Goal: Information Seeking & Learning: Learn about a topic

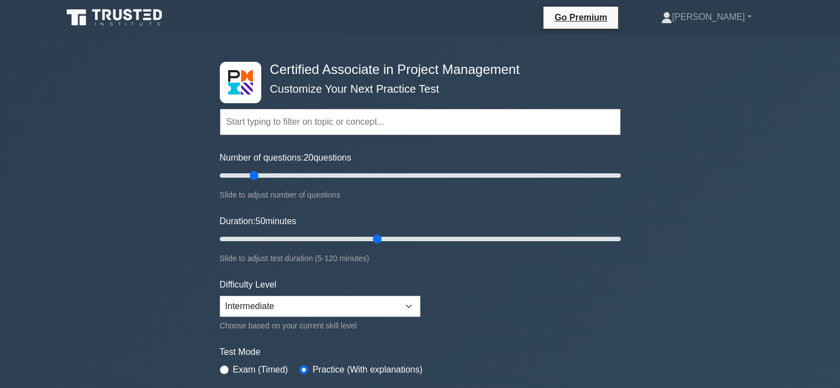
drag, startPoint x: 274, startPoint y: 175, endPoint x: 257, endPoint y: 175, distance: 17.1
type input "20"
click at [257, 175] on input "Number of questions: 20 questions" at bounding box center [420, 175] width 401 height 13
drag, startPoint x: 378, startPoint y: 237, endPoint x: 319, endPoint y: 239, distance: 59.2
type input "35"
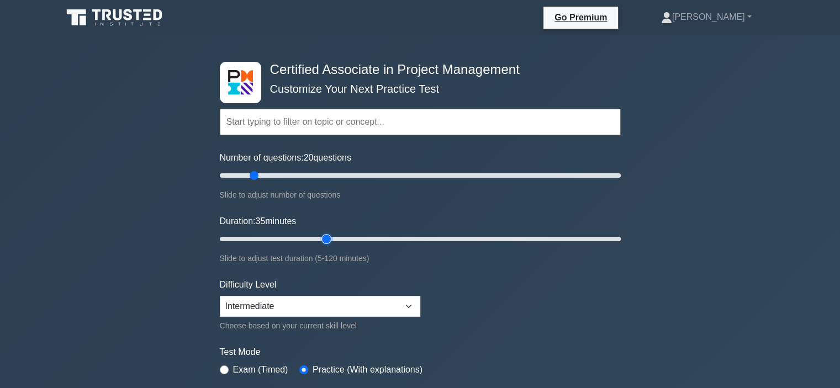
click at [319, 239] on input "Duration: 35 minutes" at bounding box center [420, 239] width 401 height 13
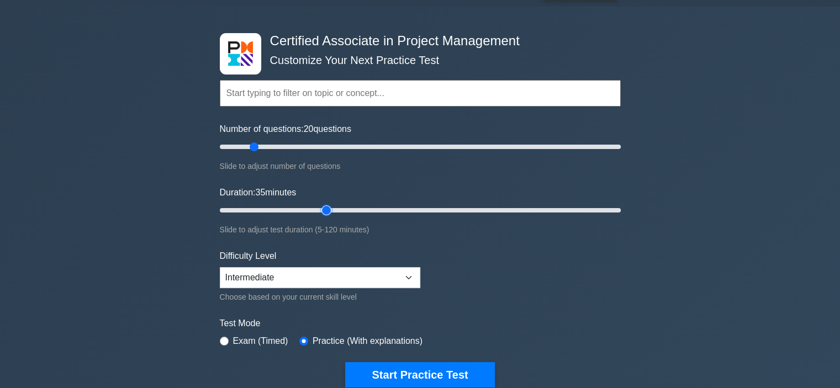
scroll to position [55, 0]
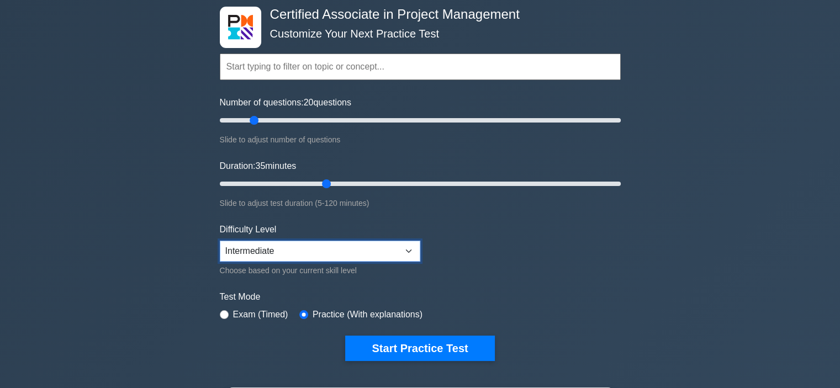
click at [406, 247] on select "Beginner Intermediate Expert" at bounding box center [320, 251] width 201 height 21
click at [472, 257] on form "Topics Project Scope Management Project Time Management Project Cost Management…" at bounding box center [420, 190] width 401 height 341
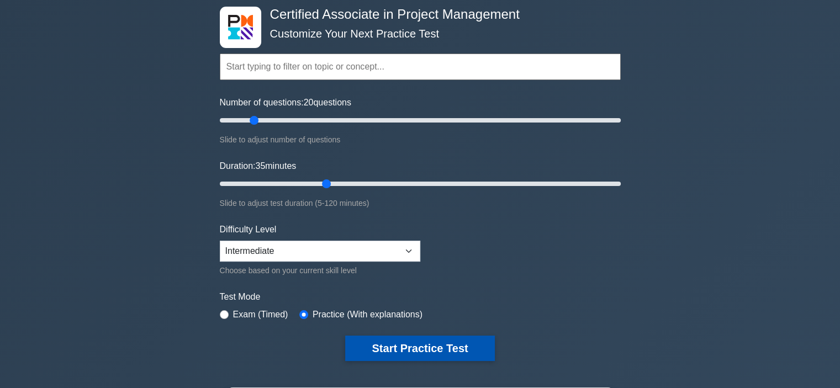
click at [440, 350] on button "Start Practice Test" at bounding box center [419, 348] width 149 height 25
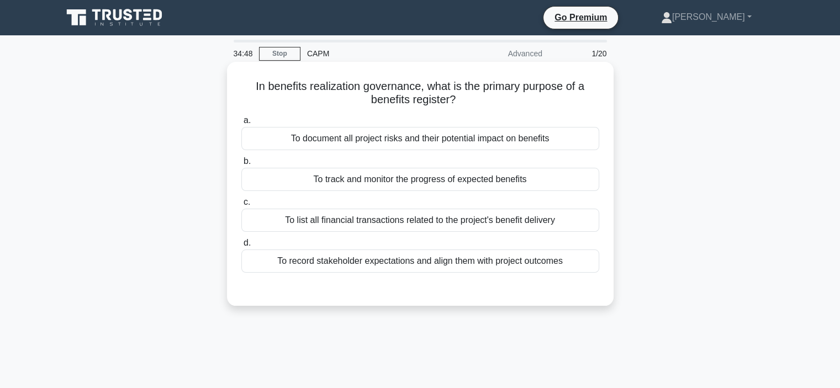
click at [440, 178] on div "To track and monitor the progress of expected benefits" at bounding box center [420, 179] width 358 height 23
click at [241, 165] on input "b. To track and monitor the progress of expected benefits" at bounding box center [241, 161] width 0 height 7
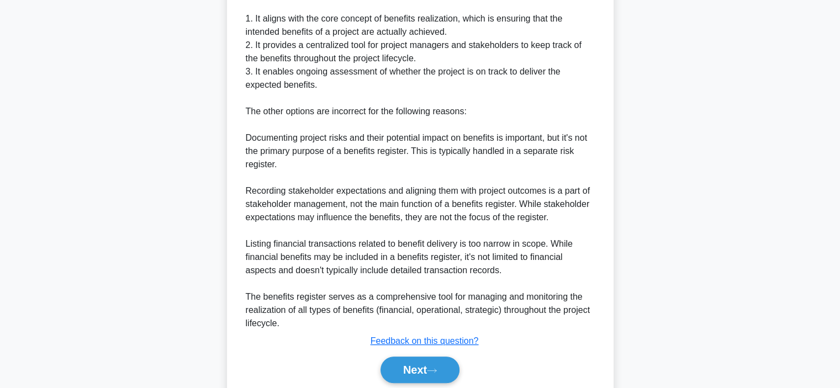
scroll to position [385, 0]
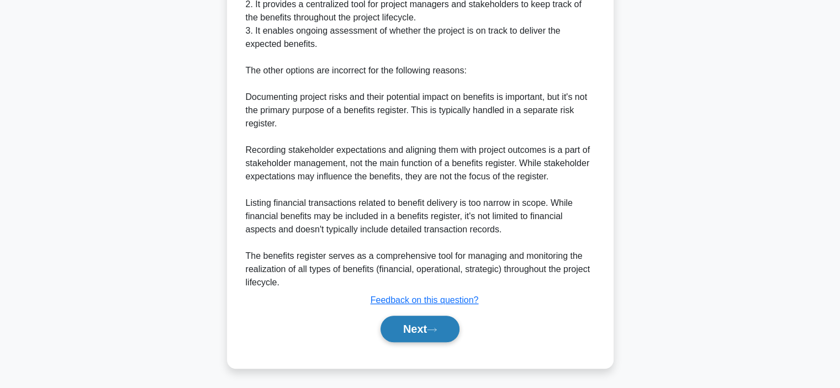
click at [410, 332] on button "Next" at bounding box center [420, 329] width 79 height 27
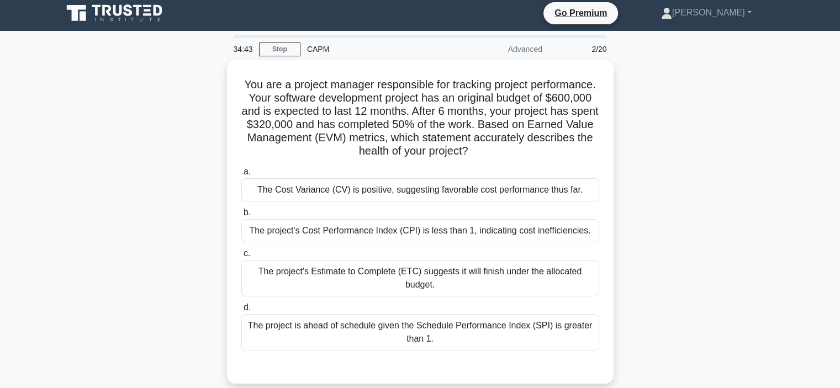
scroll to position [0, 0]
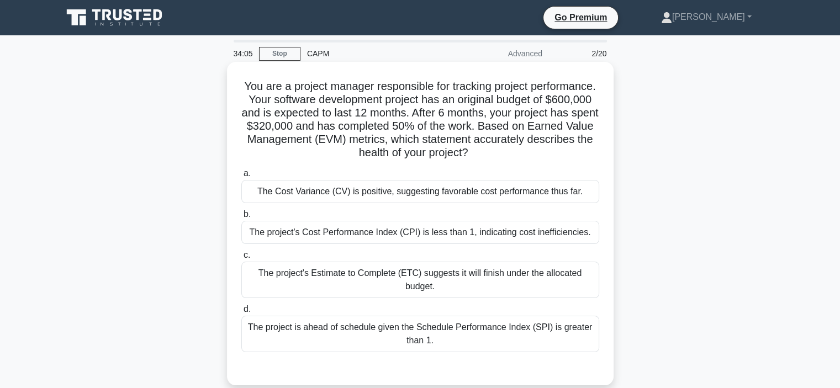
click at [553, 234] on div "The project's Cost Performance Index (CPI) is less than 1, indicating cost inef…" at bounding box center [420, 232] width 358 height 23
click at [241, 218] on input "b. The project's Cost Performance Index (CPI) is less than 1, indicating cost i…" at bounding box center [241, 214] width 0 height 7
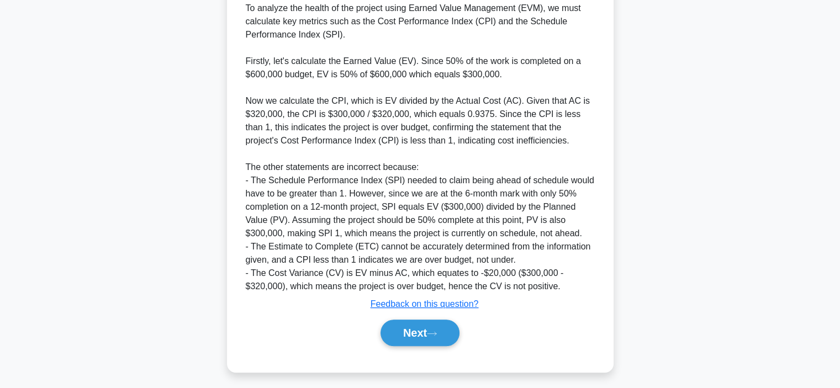
scroll to position [398, 0]
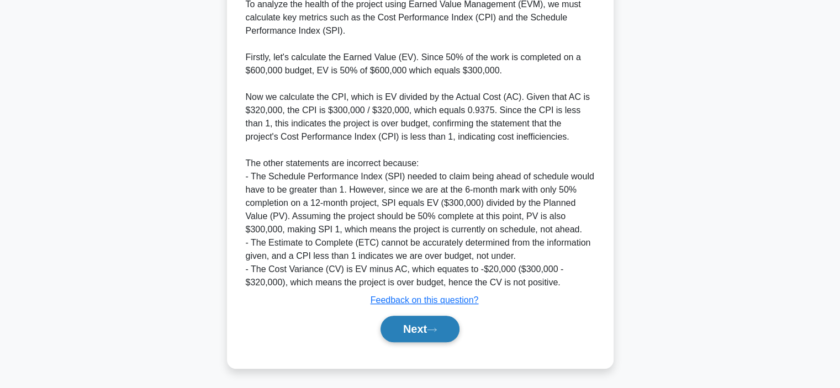
click at [416, 330] on button "Next" at bounding box center [420, 329] width 79 height 27
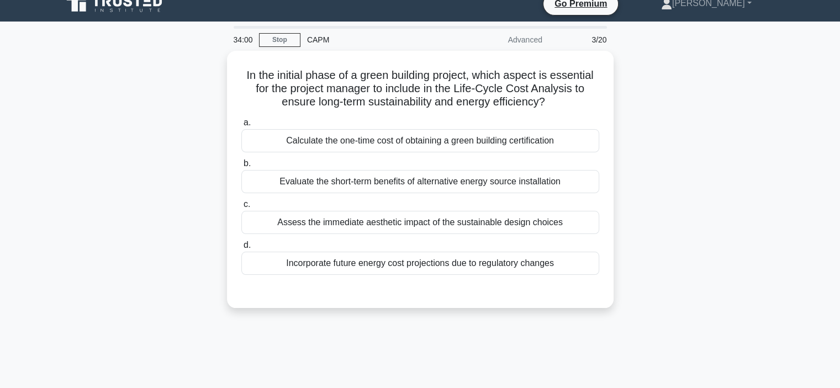
scroll to position [0, 0]
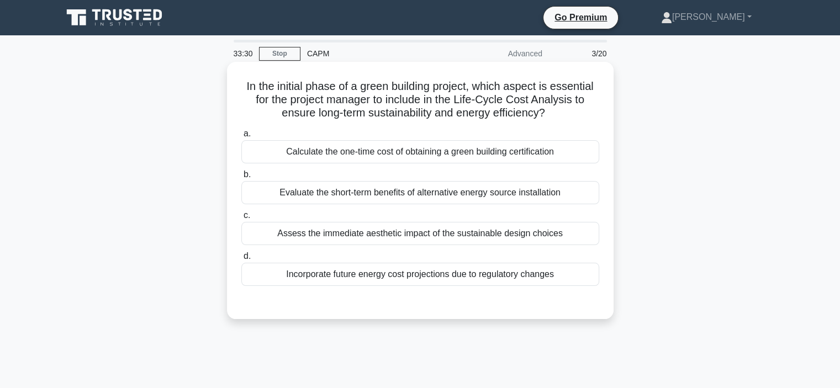
click at [509, 278] on div "Incorporate future energy cost projections due to regulatory changes" at bounding box center [420, 274] width 358 height 23
click at [241, 260] on input "d. Incorporate future energy cost projections due to regulatory changes" at bounding box center [241, 256] width 0 height 7
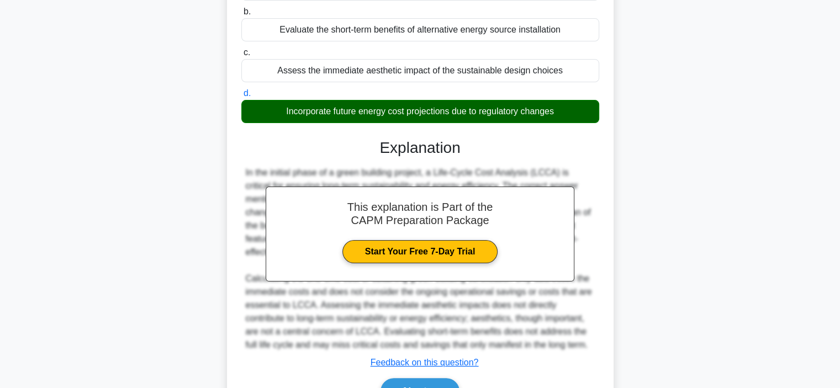
scroll to position [225, 0]
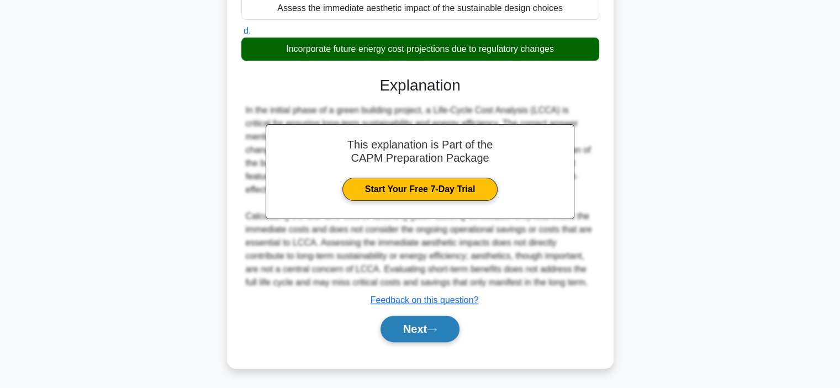
click at [414, 329] on button "Next" at bounding box center [420, 329] width 79 height 27
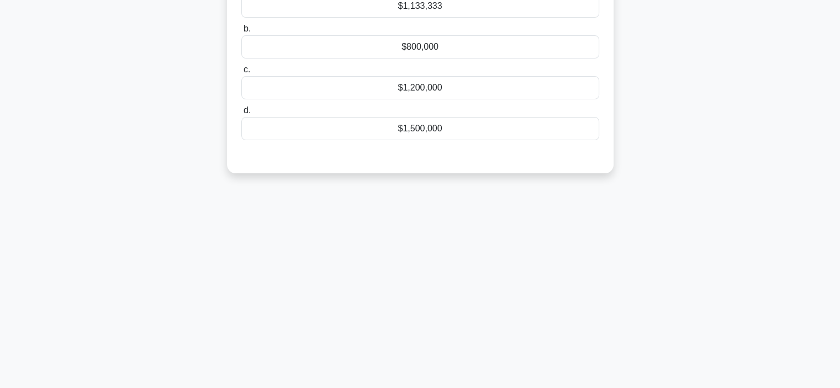
scroll to position [43, 0]
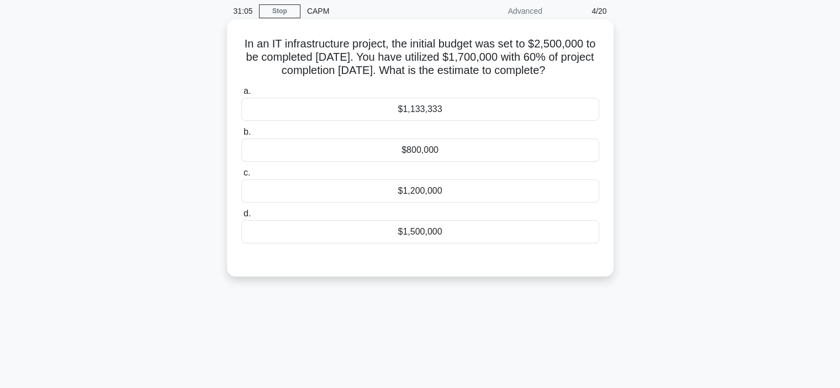
click at [435, 159] on div "$800,000" at bounding box center [420, 150] width 358 height 23
click at [241, 136] on input "b. $800,000" at bounding box center [241, 132] width 0 height 7
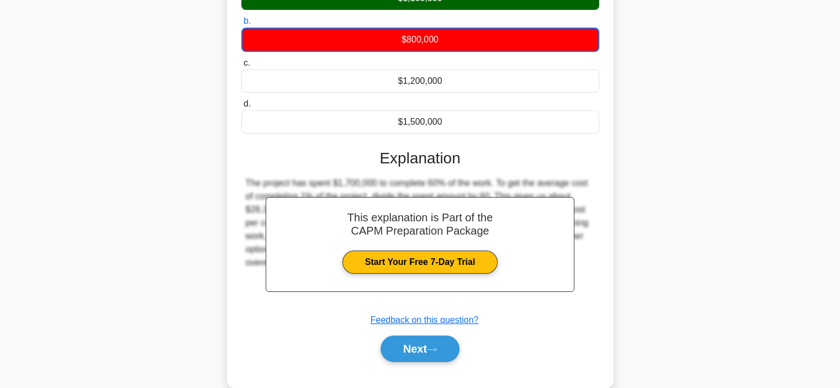
scroll to position [208, 0]
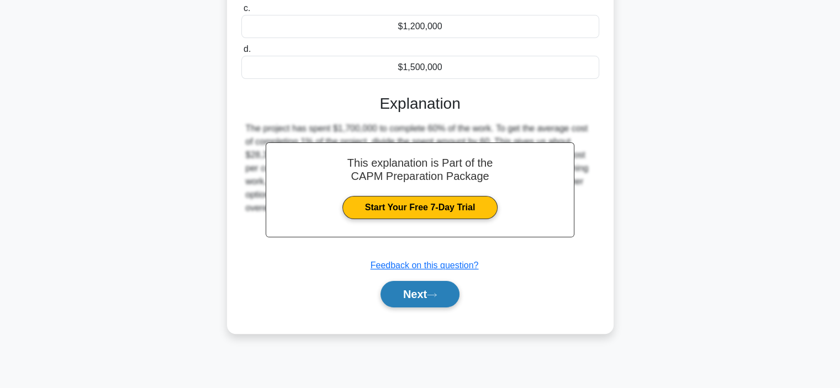
click at [445, 303] on button "Next" at bounding box center [420, 294] width 79 height 27
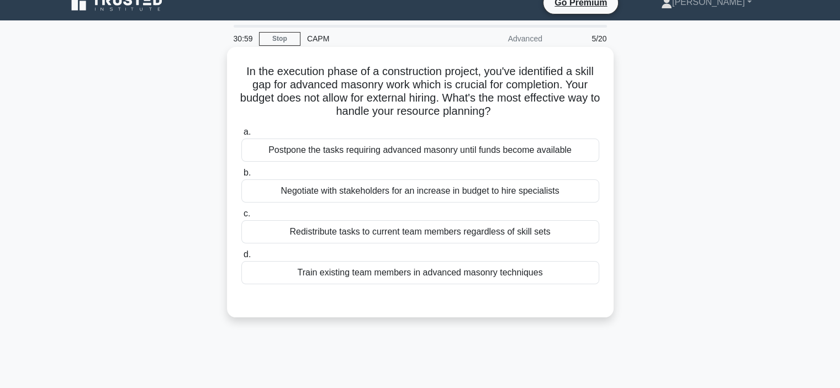
scroll to position [0, 0]
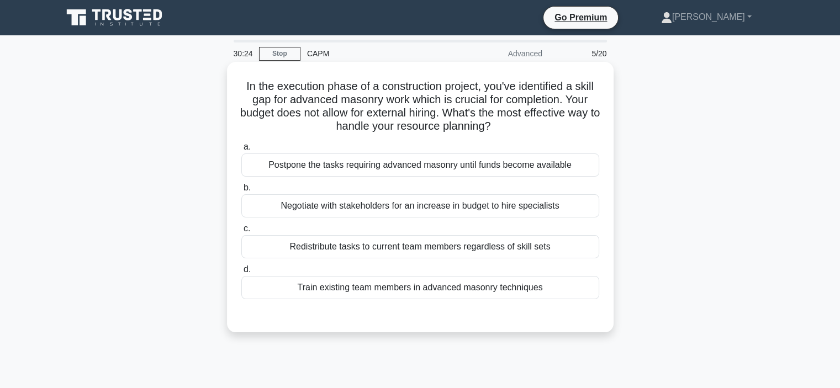
click at [379, 208] on div "Negotiate with stakeholders for an increase in budget to hire specialists" at bounding box center [420, 206] width 358 height 23
click at [241, 192] on input "b. Negotiate with stakeholders for an increase in budget to hire specialists" at bounding box center [241, 188] width 0 height 7
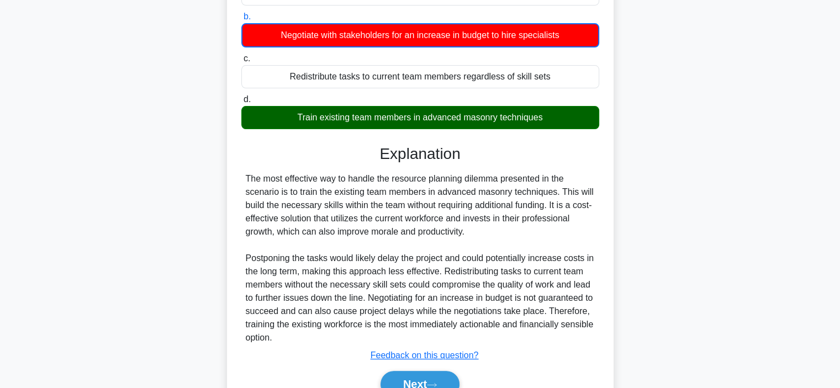
scroll to position [227, 0]
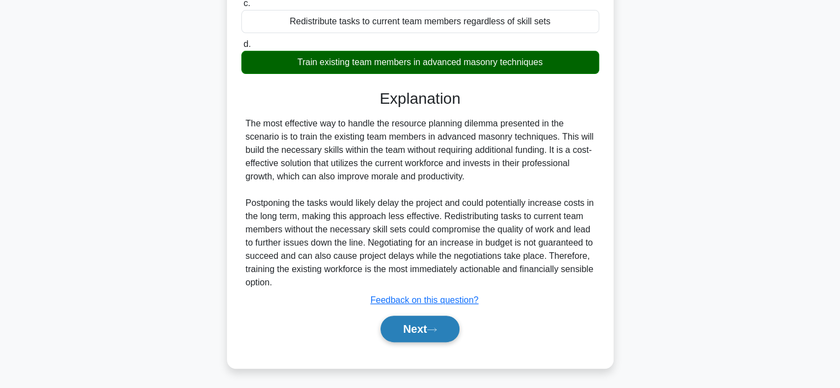
click at [423, 328] on button "Next" at bounding box center [420, 329] width 79 height 27
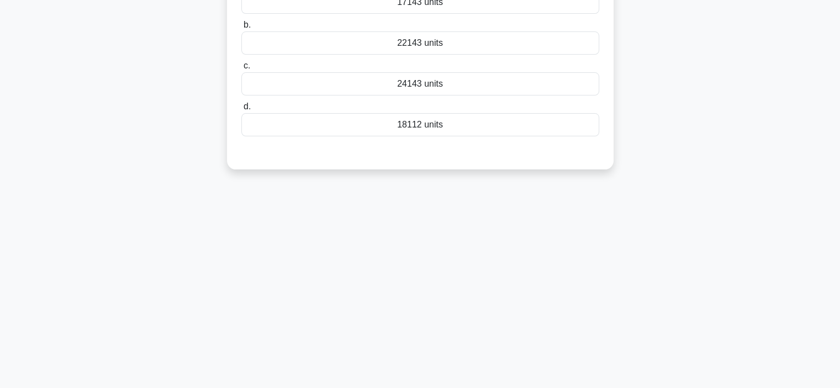
scroll to position [43, 0]
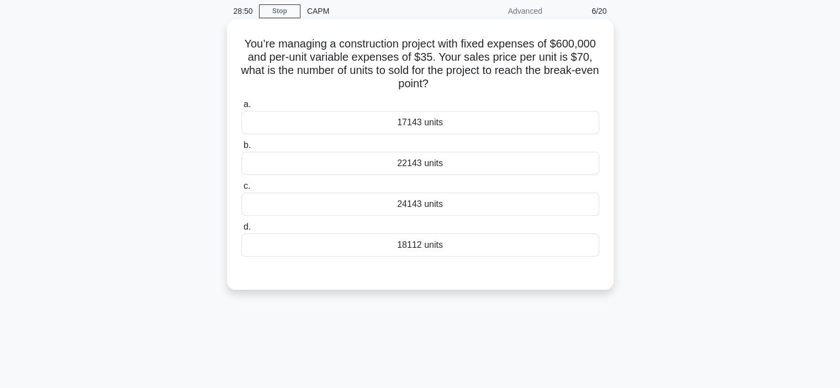
click at [459, 121] on div "17143 units" at bounding box center [420, 122] width 358 height 23
click at [241, 108] on input "a. 17143 units" at bounding box center [241, 104] width 0 height 7
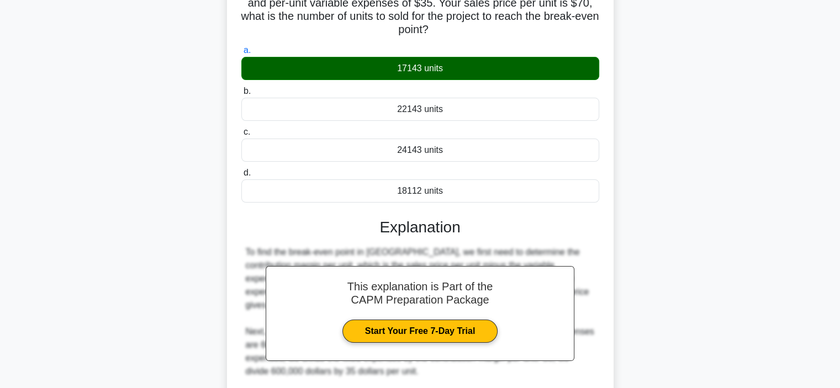
scroll to position [239, 0]
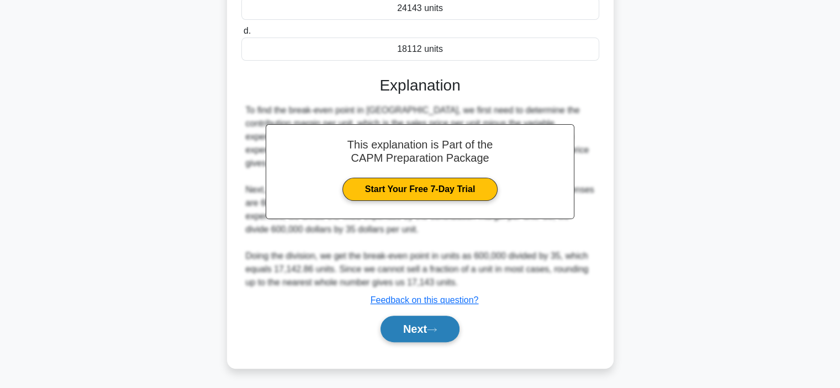
click at [429, 328] on button "Next" at bounding box center [420, 329] width 79 height 27
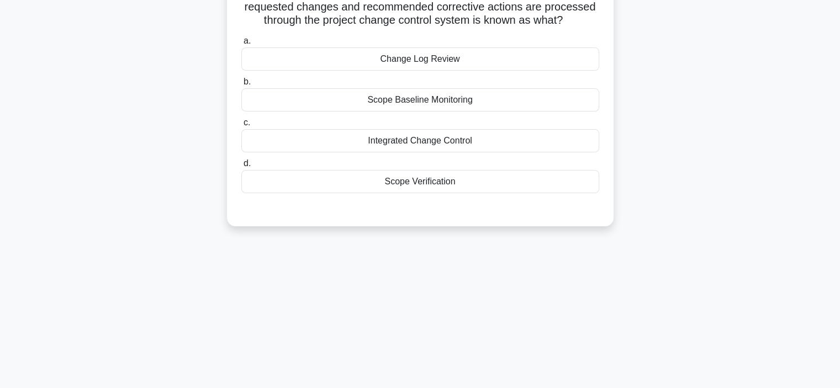
scroll to position [0, 0]
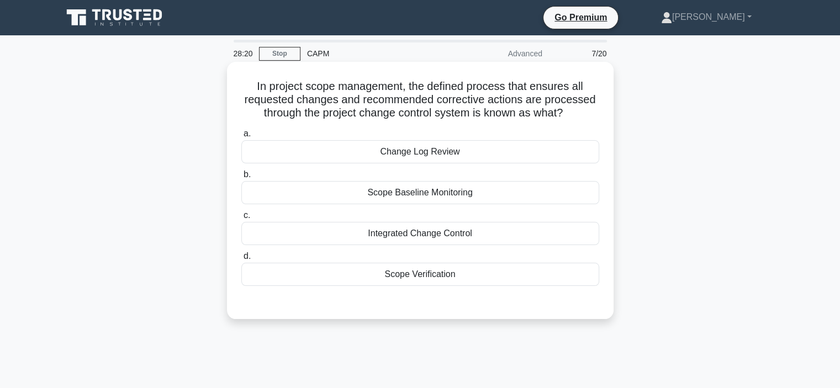
click at [477, 236] on div "Integrated Change Control" at bounding box center [420, 233] width 358 height 23
click at [241, 219] on input "c. Integrated Change Control" at bounding box center [241, 215] width 0 height 7
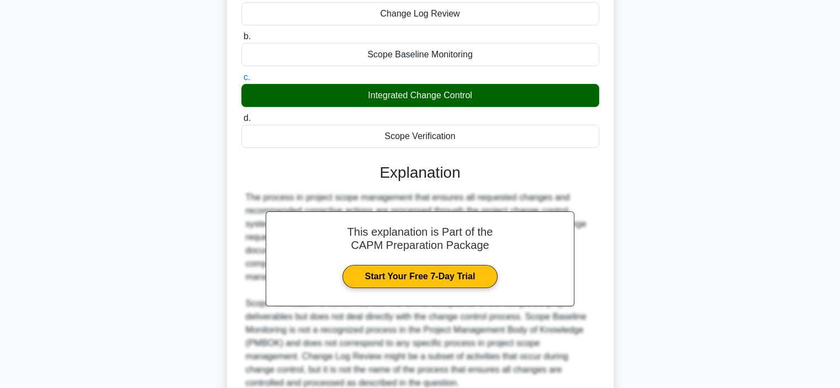
scroll to position [239, 0]
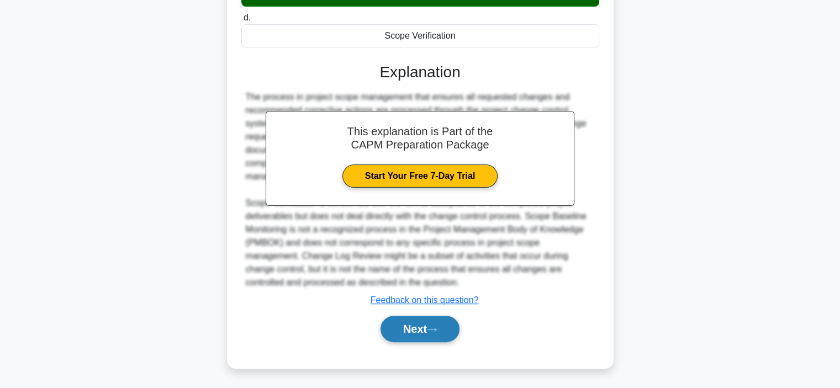
click at [418, 324] on button "Next" at bounding box center [420, 329] width 79 height 27
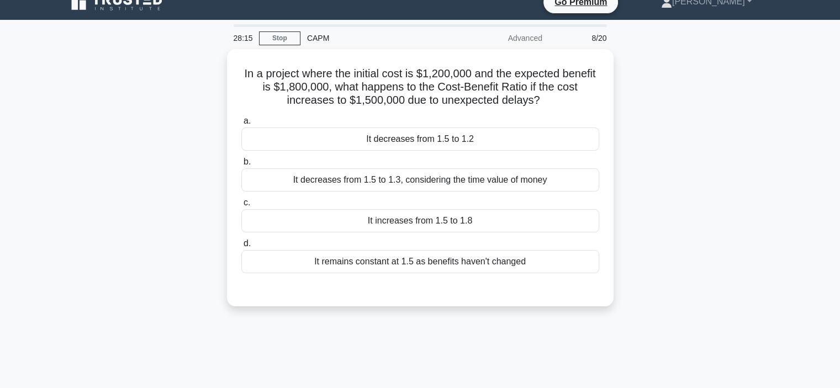
scroll to position [0, 0]
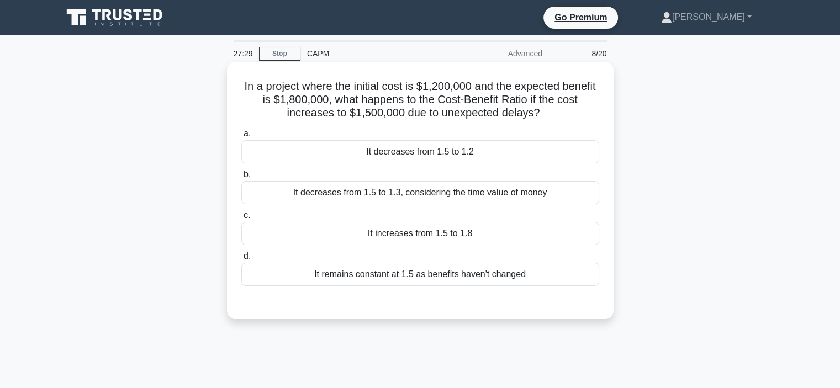
click at [424, 155] on div "It decreases from 1.5 to 1.2" at bounding box center [420, 151] width 358 height 23
click at [241, 138] on input "a. It decreases from 1.5 to 1.2" at bounding box center [241, 133] width 0 height 7
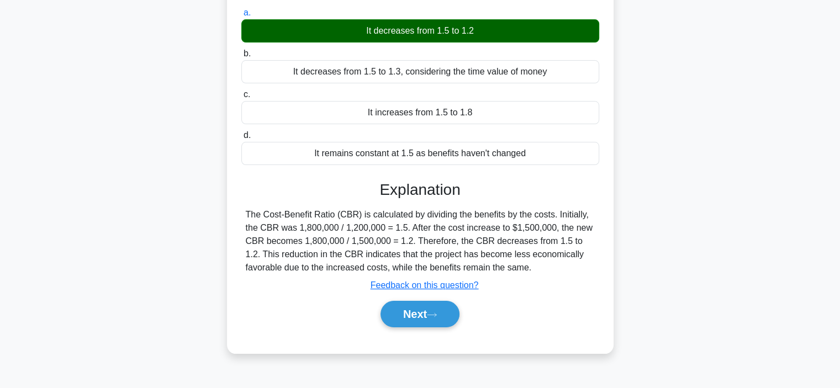
scroll to position [208, 0]
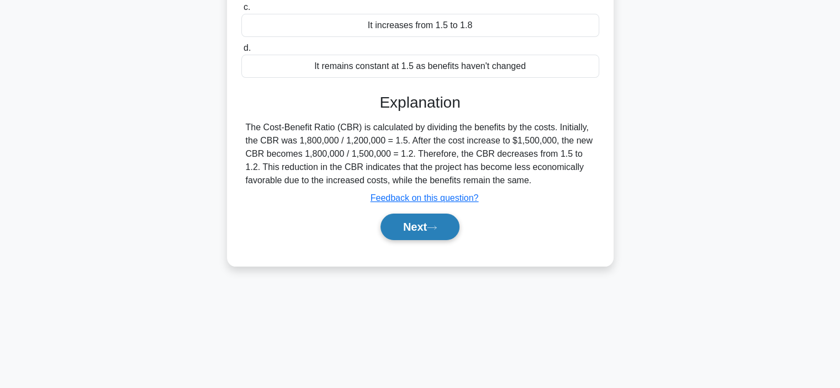
click at [421, 222] on button "Next" at bounding box center [420, 227] width 79 height 27
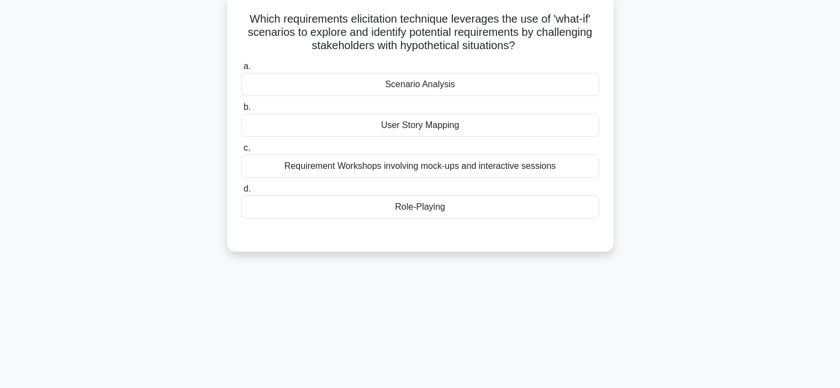
scroll to position [0, 0]
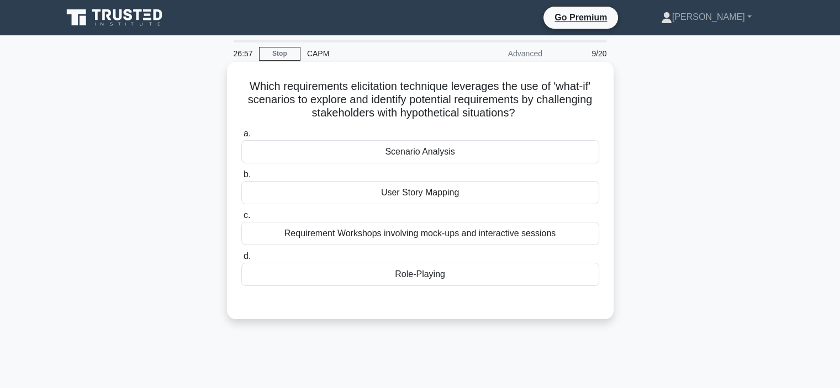
click at [446, 157] on div "Scenario Analysis" at bounding box center [420, 151] width 358 height 23
click at [241, 138] on input "a. Scenario Analysis" at bounding box center [241, 133] width 0 height 7
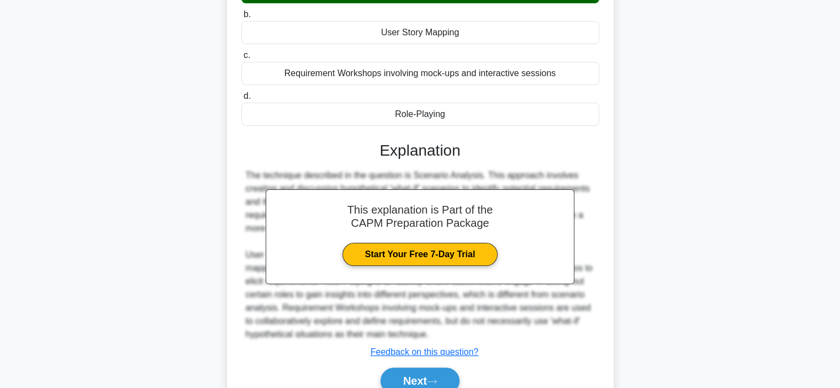
scroll to position [212, 0]
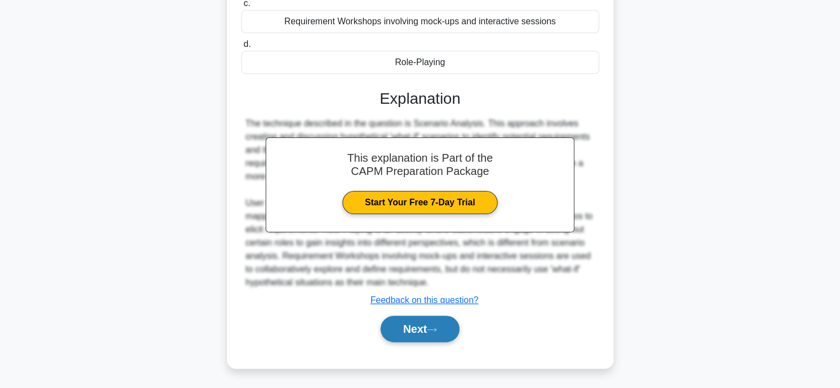
click at [402, 322] on button "Next" at bounding box center [420, 329] width 79 height 27
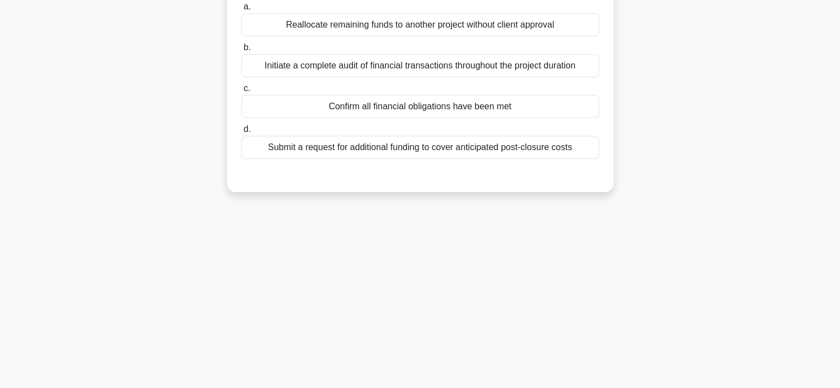
scroll to position [0, 0]
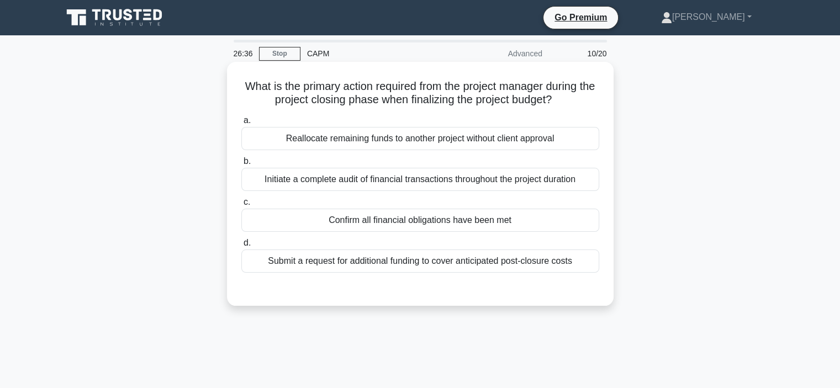
click at [389, 218] on div "Confirm all financial obligations have been met" at bounding box center [420, 220] width 358 height 23
click at [241, 206] on input "c. Confirm all financial obligations have been met" at bounding box center [241, 202] width 0 height 7
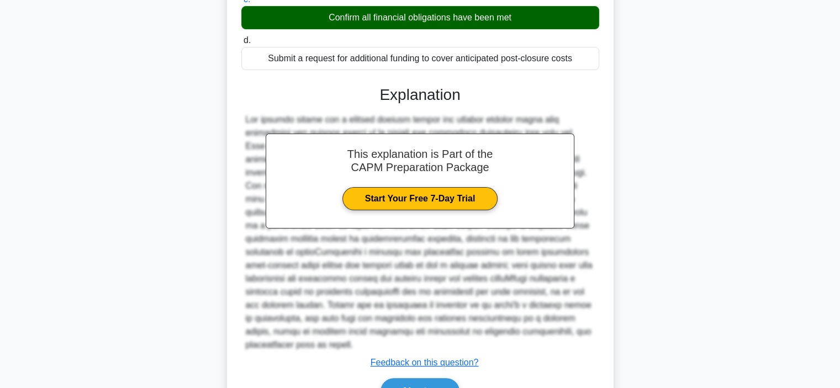
scroll to position [252, 0]
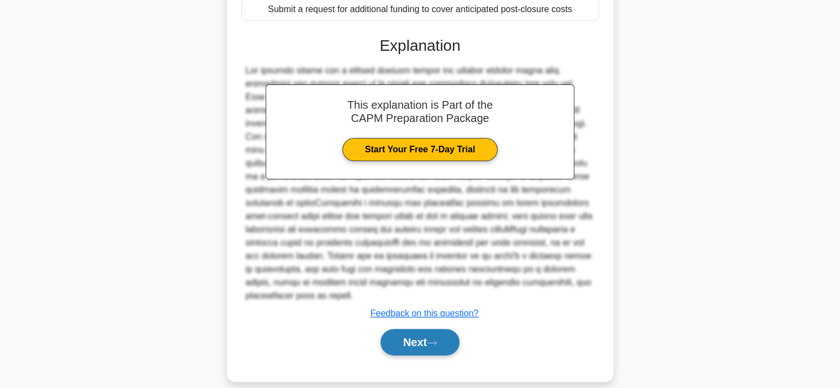
click at [428, 329] on button "Next" at bounding box center [420, 342] width 79 height 27
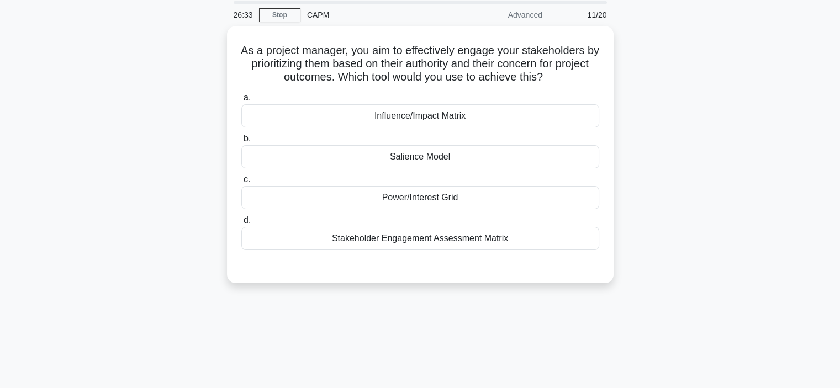
scroll to position [0, 0]
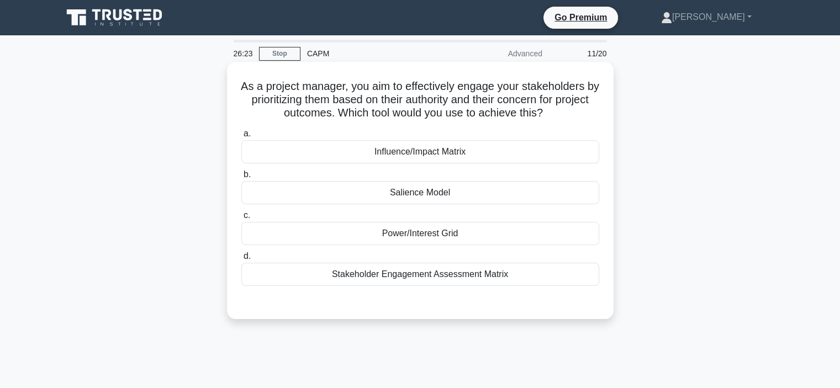
click at [471, 274] on div "Stakeholder Engagement Assessment Matrix" at bounding box center [420, 274] width 358 height 23
click at [241, 260] on input "d. Stakeholder Engagement Assessment Matrix" at bounding box center [241, 256] width 0 height 7
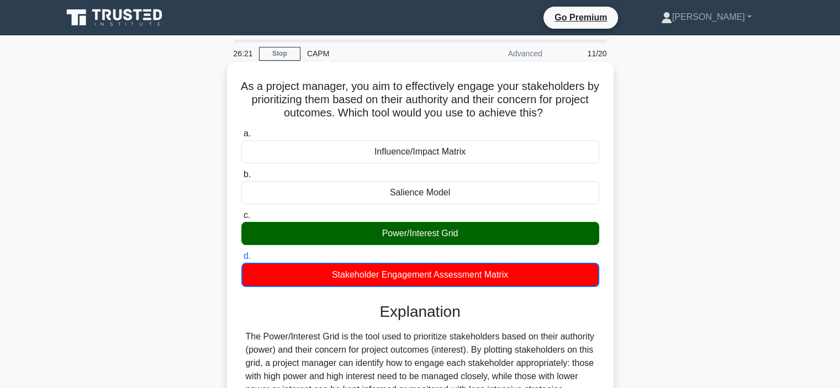
click at [477, 229] on div "Power/Interest Grid" at bounding box center [420, 233] width 358 height 23
click at [241, 219] on input "c. Power/Interest Grid" at bounding box center [241, 215] width 0 height 7
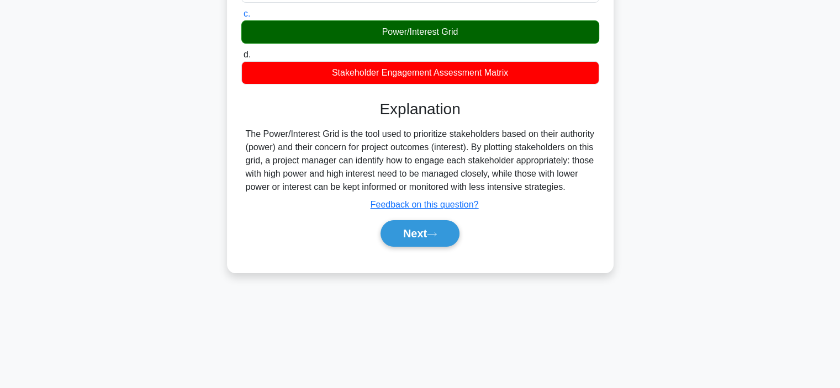
scroll to position [208, 0]
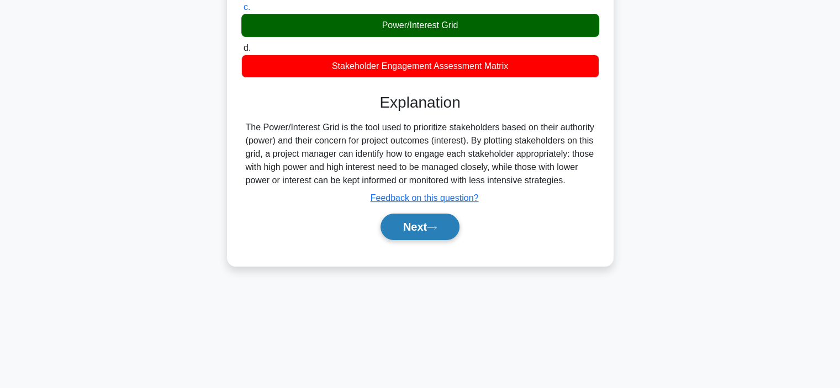
click at [436, 240] on button "Next" at bounding box center [420, 227] width 79 height 27
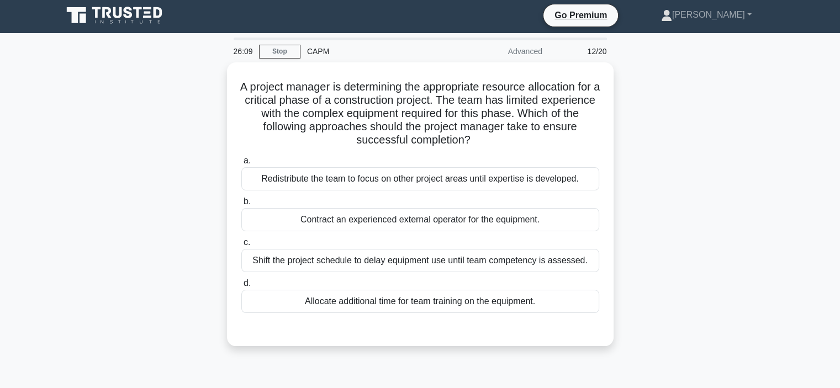
scroll to position [0, 0]
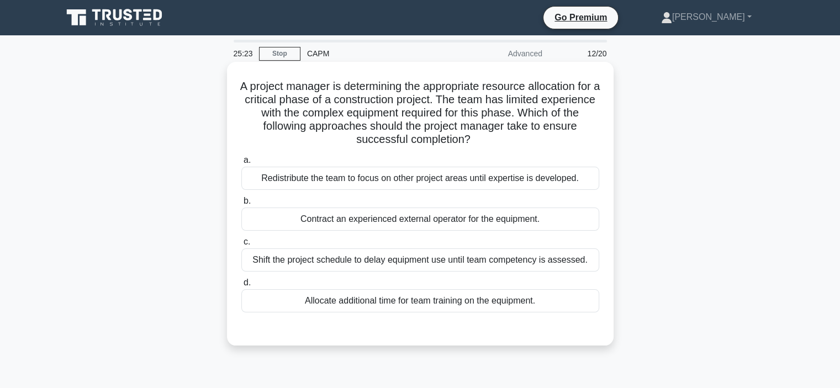
click at [380, 304] on div "Allocate additional time for team training on the equipment." at bounding box center [420, 301] width 358 height 23
click at [241, 287] on input "d. Allocate additional time for team training on the equipment." at bounding box center [241, 283] width 0 height 7
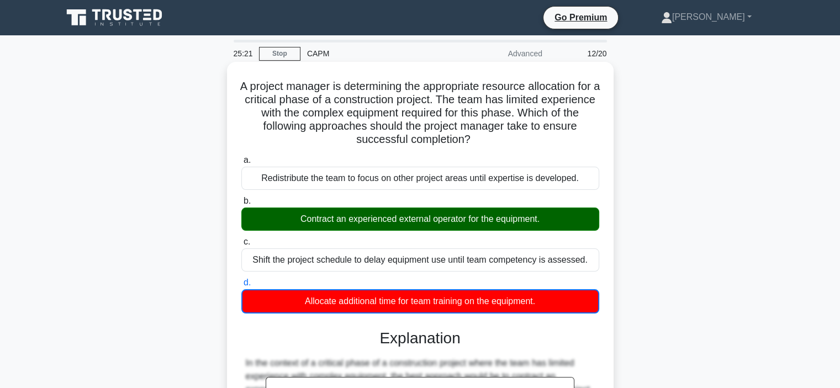
click at [381, 218] on div "Contract an experienced external operator for the equipment." at bounding box center [420, 219] width 358 height 23
click at [241, 205] on input "b. Contract an experienced external operator for the equipment." at bounding box center [241, 201] width 0 height 7
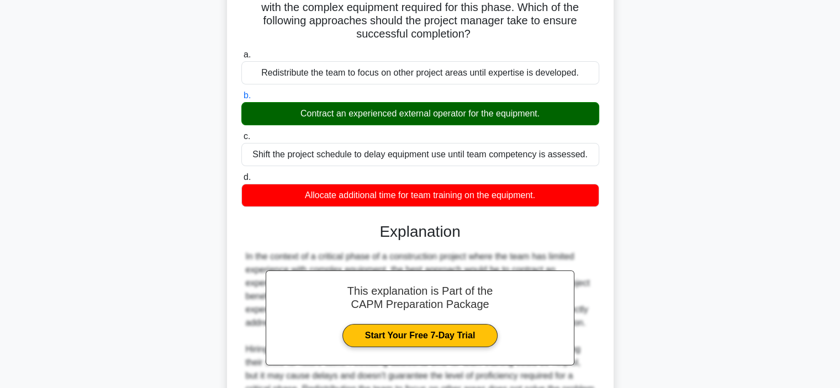
scroll to position [221, 0]
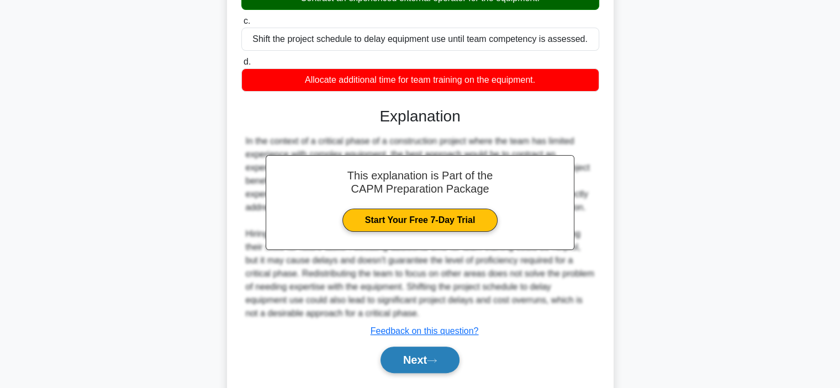
click at [433, 355] on button "Next" at bounding box center [420, 360] width 79 height 27
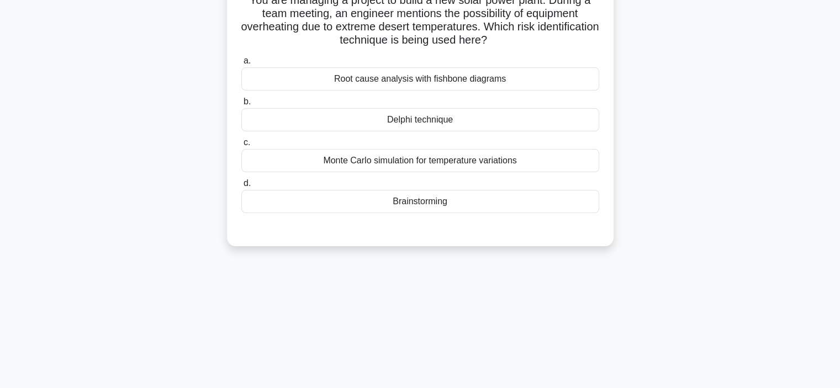
scroll to position [0, 0]
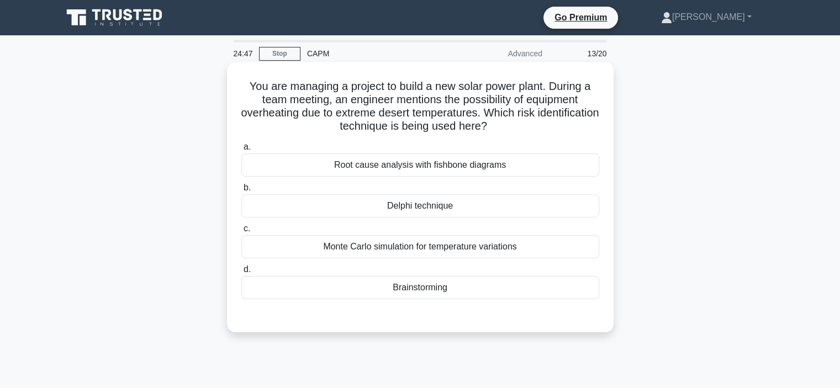
click at [485, 249] on div "Monte Carlo simulation for temperature variations" at bounding box center [420, 246] width 358 height 23
click at [241, 233] on input "c. Monte Carlo simulation for temperature variations" at bounding box center [241, 228] width 0 height 7
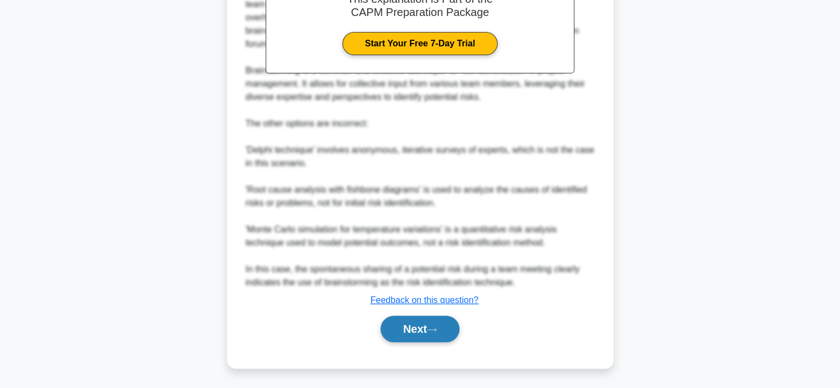
click at [437, 329] on icon at bounding box center [432, 330] width 10 height 6
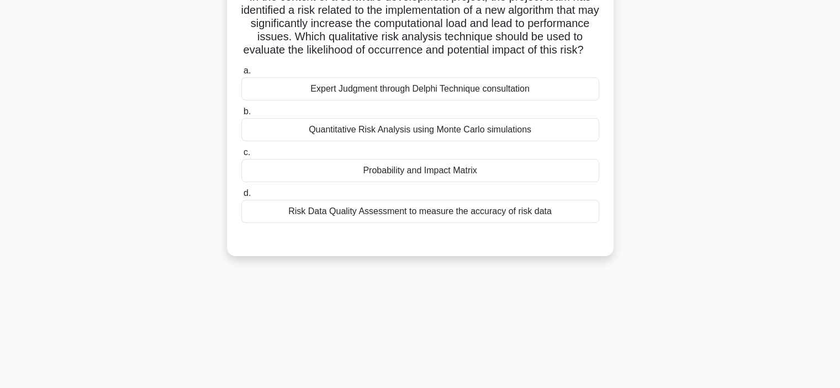
scroll to position [43, 0]
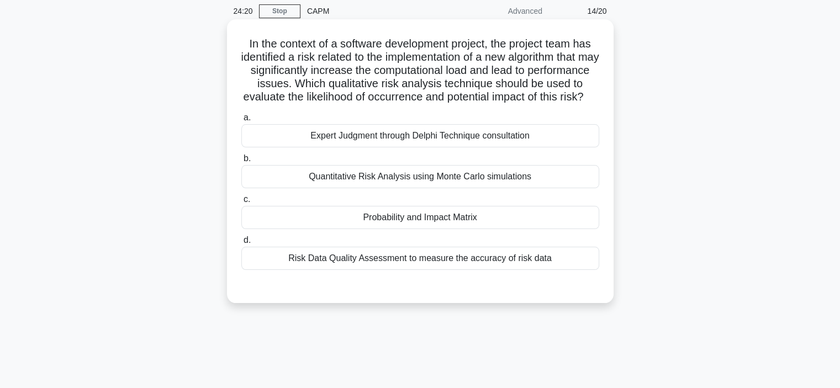
click at [396, 229] on div "Probability and Impact Matrix" at bounding box center [420, 217] width 358 height 23
click at [241, 203] on input "c. Probability and Impact Matrix" at bounding box center [241, 199] width 0 height 7
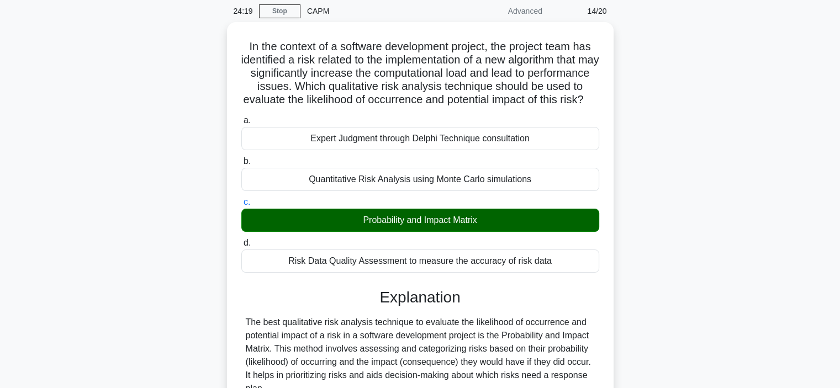
scroll to position [318, 0]
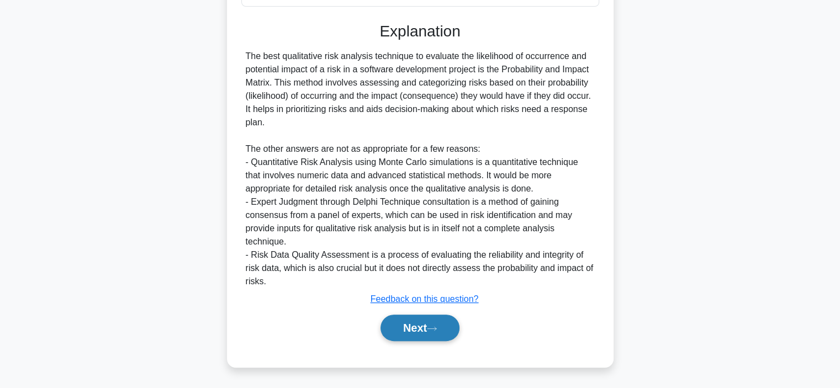
click at [391, 329] on button "Next" at bounding box center [420, 328] width 79 height 27
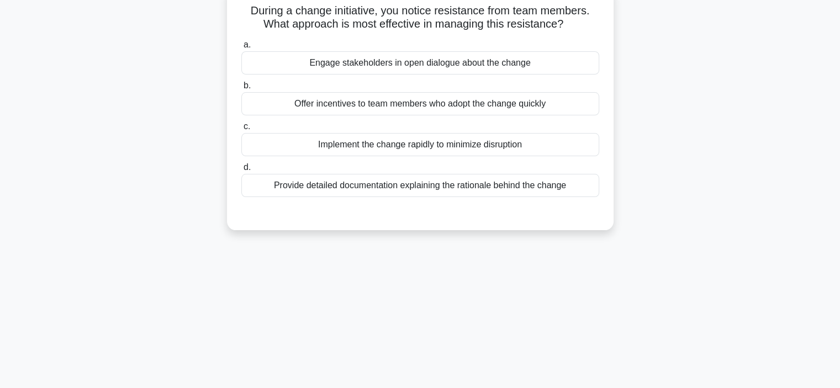
scroll to position [0, 0]
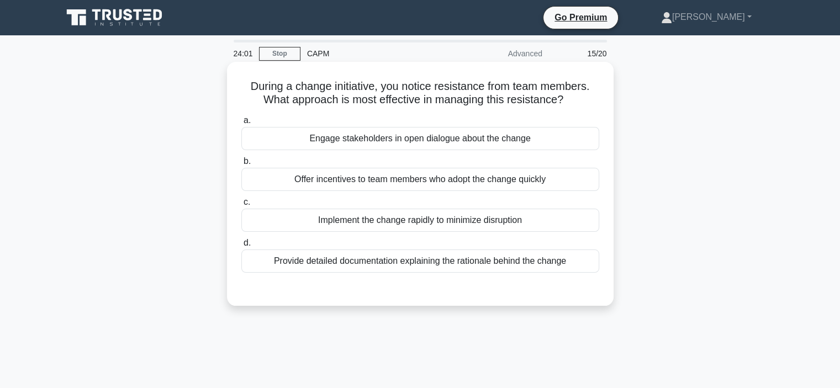
click at [293, 132] on div "Engage stakeholders in open dialogue about the change" at bounding box center [420, 138] width 358 height 23
click at [241, 124] on input "a. Engage stakeholders in open dialogue about the change" at bounding box center [241, 120] width 0 height 7
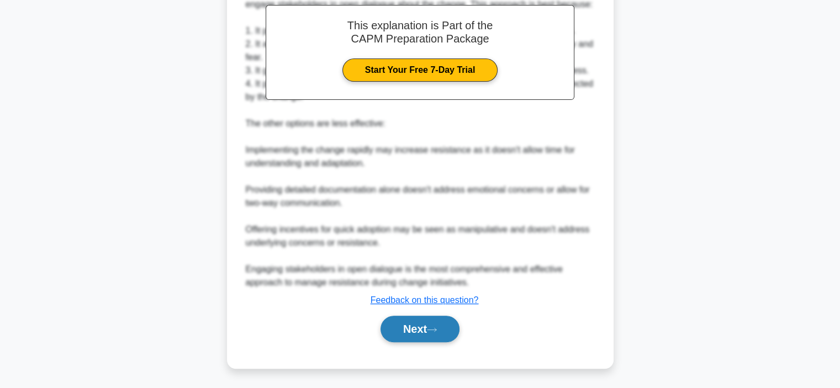
click at [415, 327] on button "Next" at bounding box center [420, 329] width 79 height 27
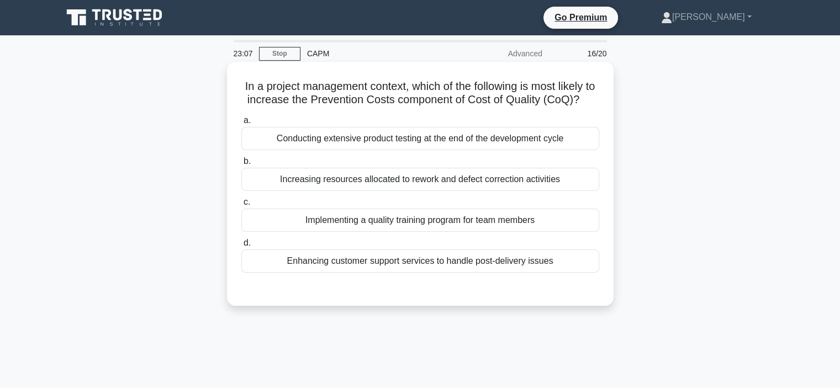
click at [253, 147] on div "Conducting extensive product testing at the end of the development cycle" at bounding box center [420, 138] width 358 height 23
click at [241, 124] on input "a. Conducting extensive product testing at the end of the development cycle" at bounding box center [241, 120] width 0 height 7
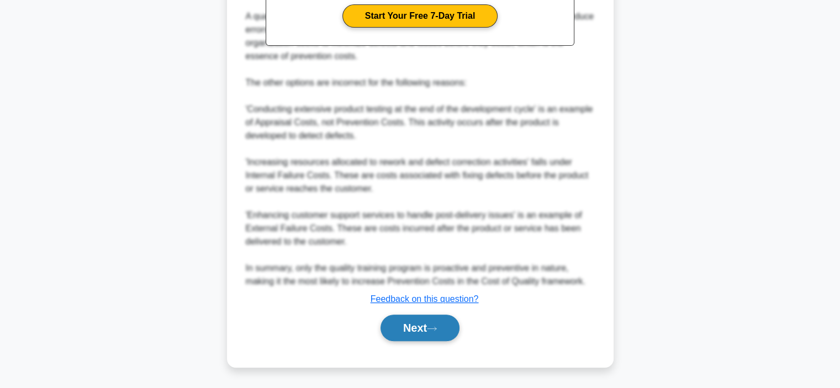
click at [440, 323] on button "Next" at bounding box center [420, 328] width 79 height 27
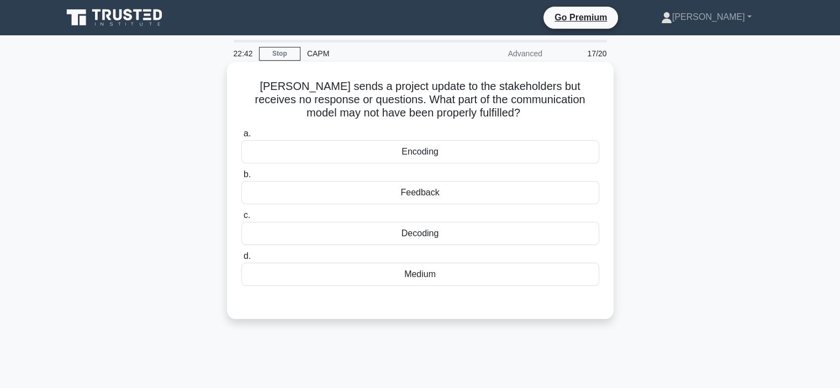
click at [404, 238] on div "Decoding" at bounding box center [420, 233] width 358 height 23
click at [241, 219] on input "c. Decoding" at bounding box center [241, 215] width 0 height 7
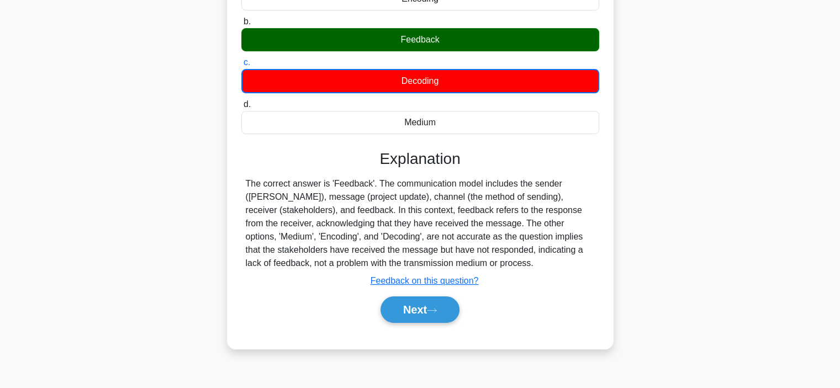
scroll to position [208, 0]
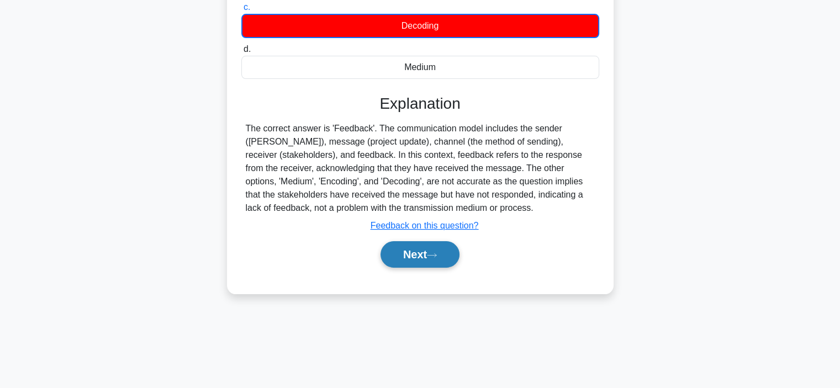
click at [437, 250] on button "Next" at bounding box center [420, 254] width 79 height 27
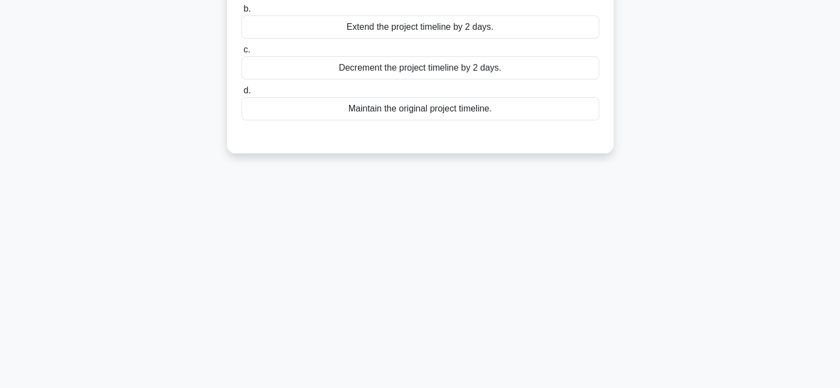
scroll to position [0, 0]
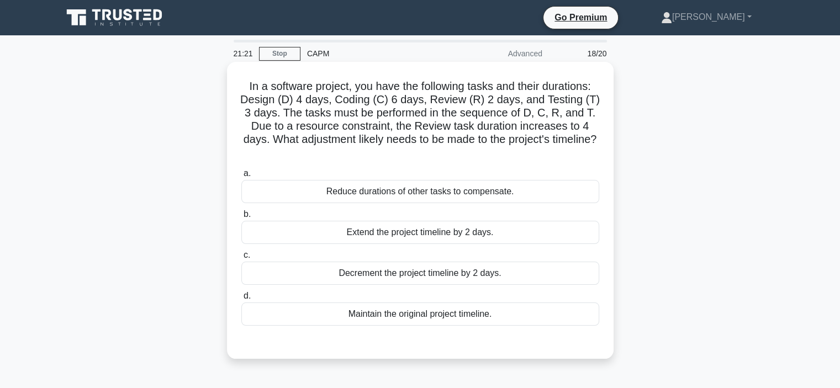
click at [443, 238] on div "Extend the project timeline by 2 days." at bounding box center [420, 232] width 358 height 23
click at [241, 218] on input "b. Extend the project timeline by 2 days." at bounding box center [241, 214] width 0 height 7
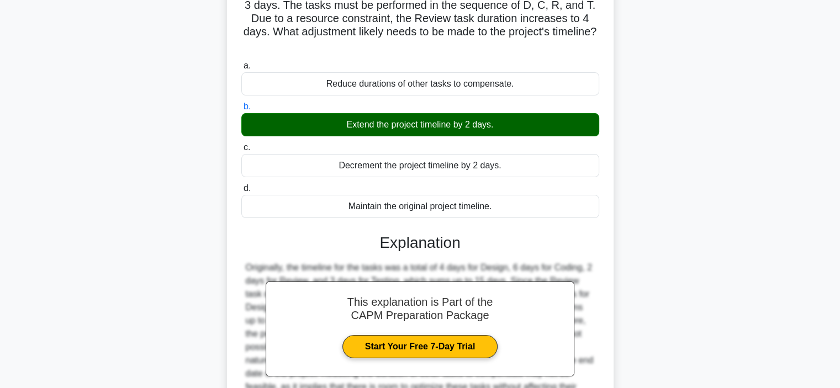
scroll to position [225, 0]
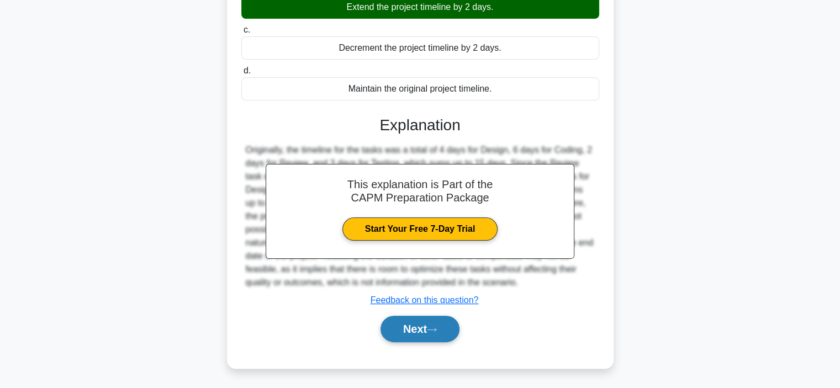
click at [419, 334] on button "Next" at bounding box center [420, 329] width 79 height 27
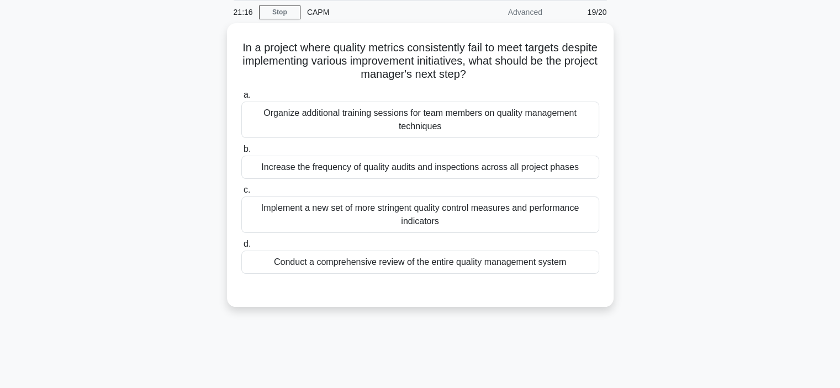
scroll to position [0, 0]
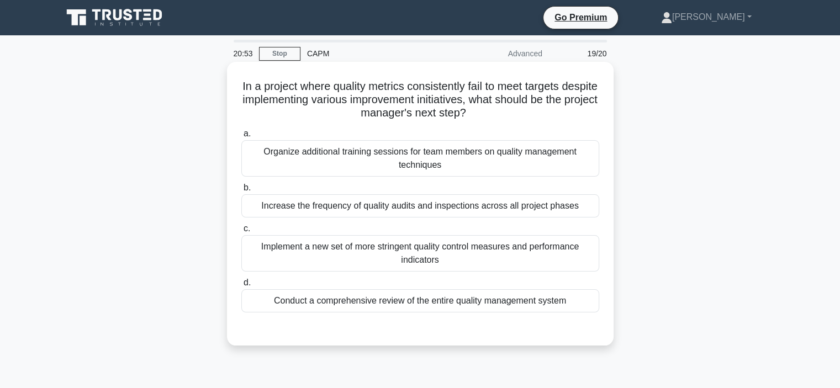
click at [496, 165] on div "Organize additional training sessions for team members on quality management te…" at bounding box center [420, 158] width 358 height 36
click at [241, 138] on input "a. Organize additional training sessions for team members on quality management…" at bounding box center [241, 133] width 0 height 7
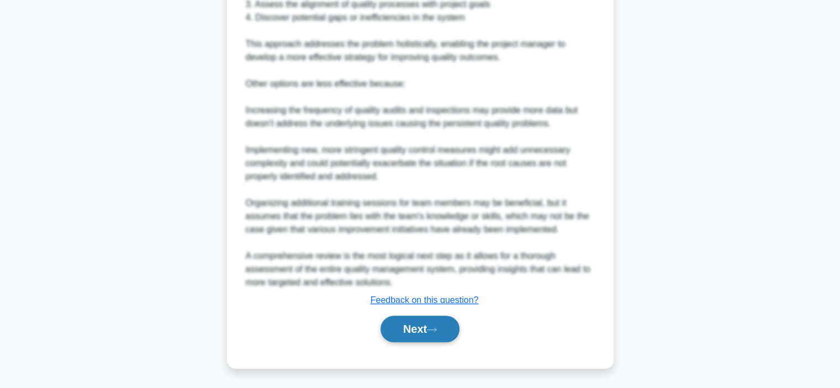
click at [437, 330] on icon at bounding box center [432, 330] width 10 height 6
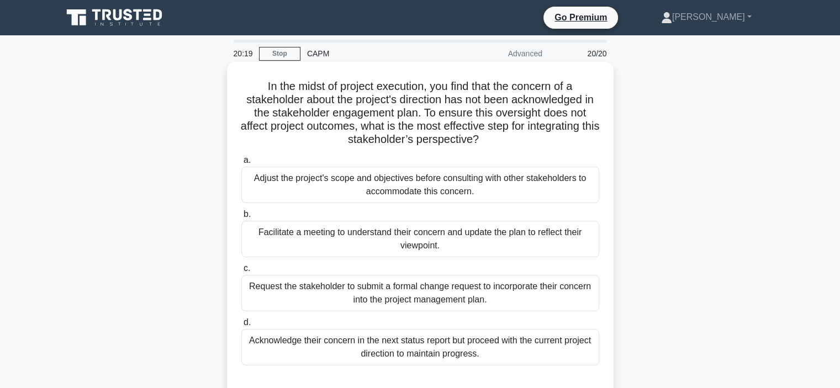
scroll to position [55, 0]
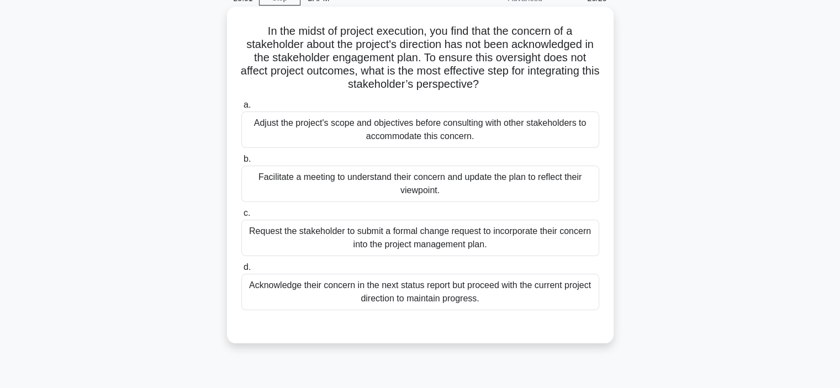
click at [449, 185] on div "Facilitate a meeting to understand their concern and update the plan to reflect…" at bounding box center [420, 184] width 358 height 36
click at [241, 163] on input "b. Facilitate a meeting to understand their concern and update the plan to refl…" at bounding box center [241, 159] width 0 height 7
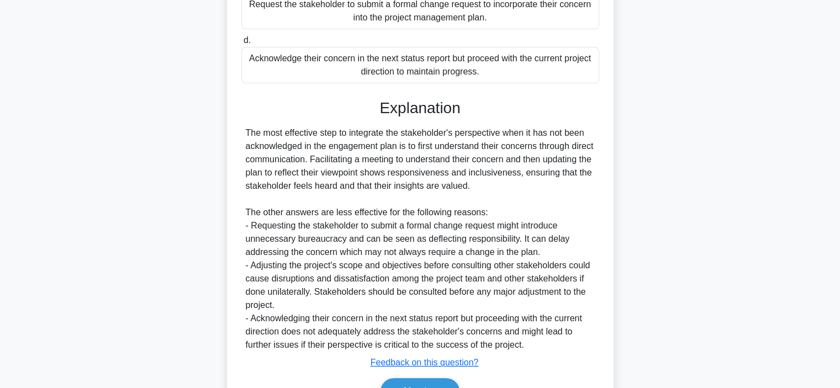
scroll to position [345, 0]
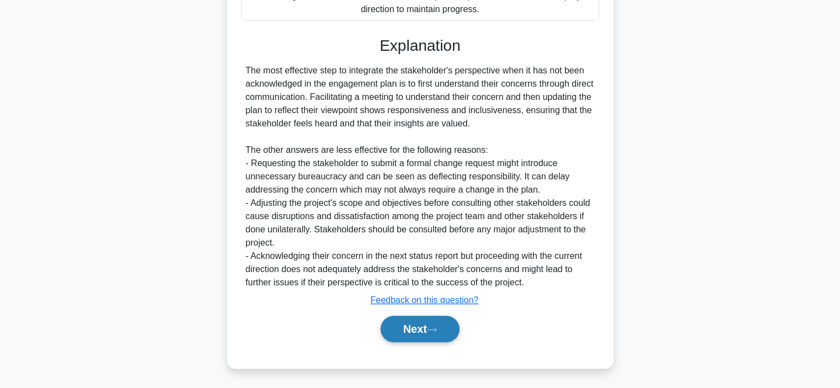
click at [446, 327] on button "Next" at bounding box center [420, 329] width 79 height 27
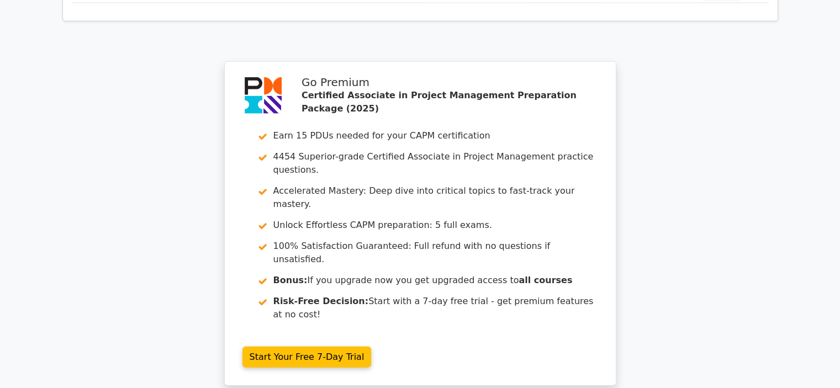
scroll to position [2659, 0]
